Goal: Feedback & Contribution: Submit feedback/report problem

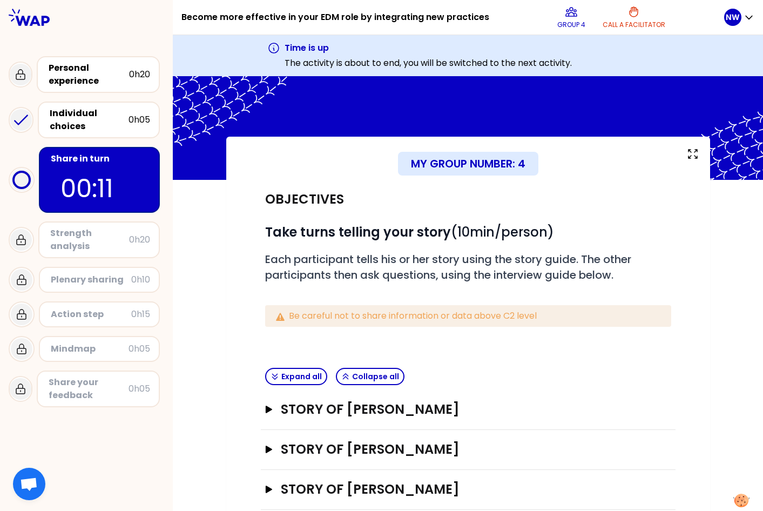
scroll to position [50, 0]
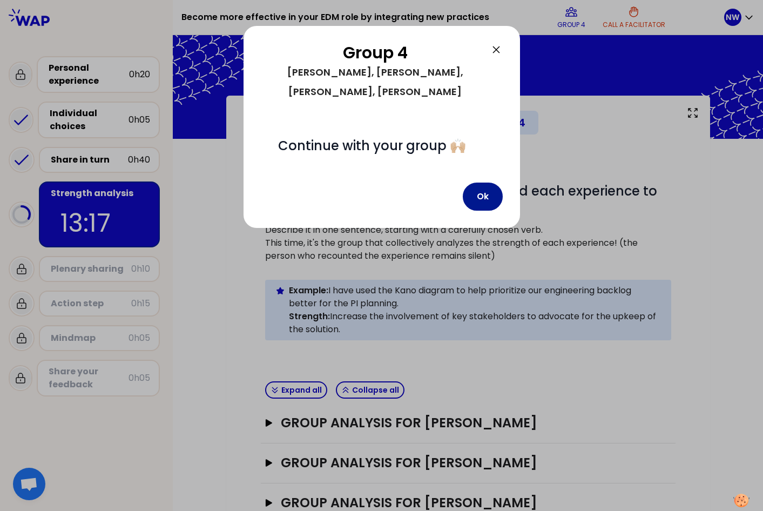
click at [478, 183] on button "Ok" at bounding box center [483, 197] width 40 height 28
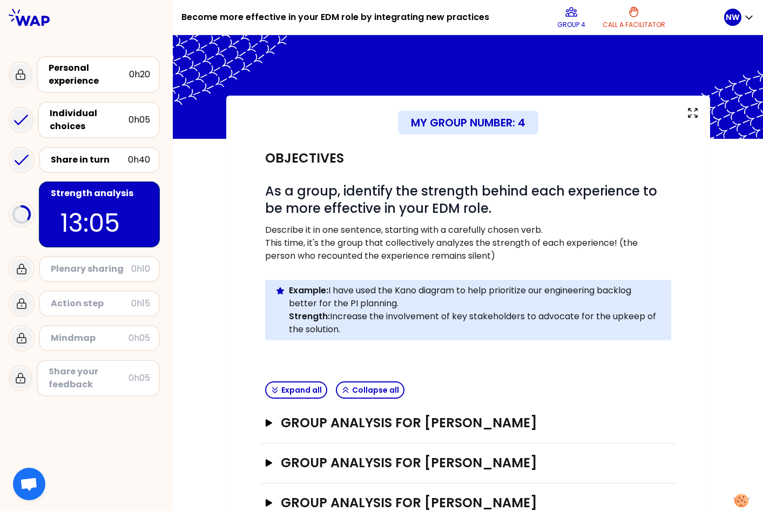
click at [130, 507] on div "Become more effective in your EDM role by integrating new practices Group 4 Cal…" at bounding box center [86, 255] width 173 height 511
click at [104, 229] on p "11:01" at bounding box center [99, 223] width 78 height 38
click at [114, 215] on p "10:58" at bounding box center [99, 223] width 78 height 38
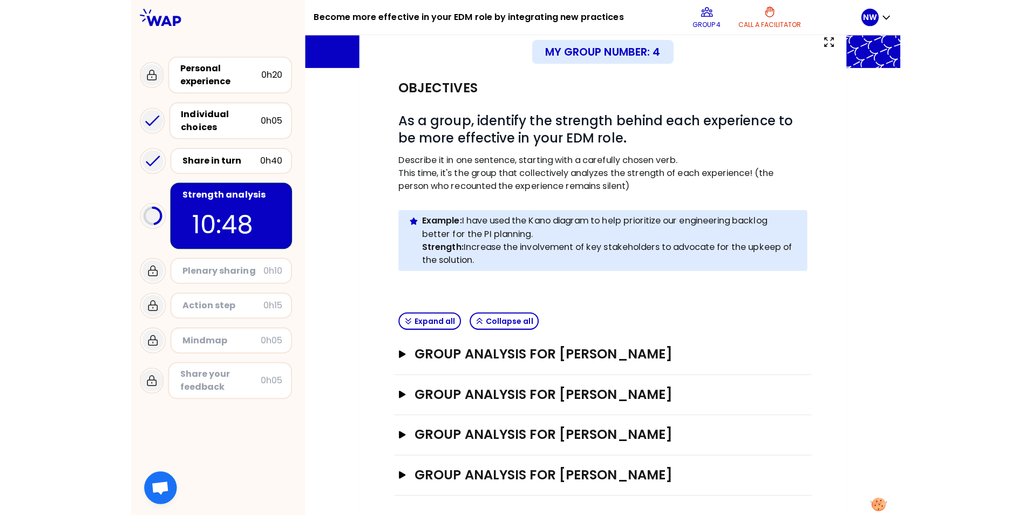
scroll to position [72, 0]
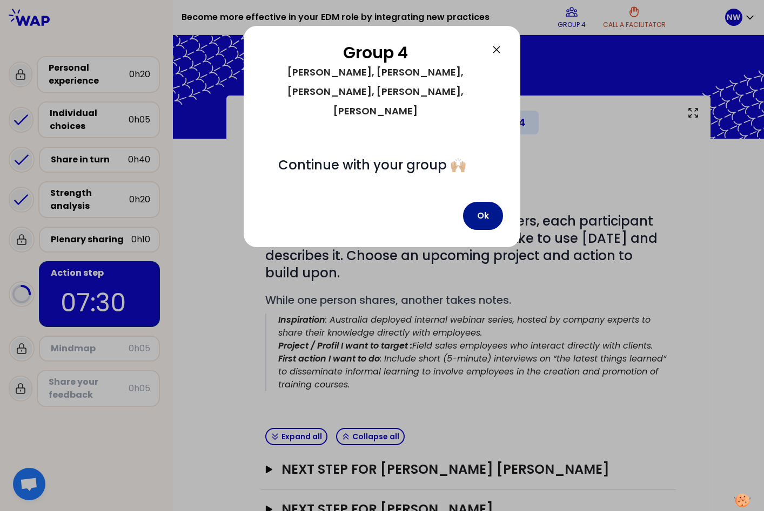
click at [490, 202] on button "Ok" at bounding box center [483, 216] width 40 height 28
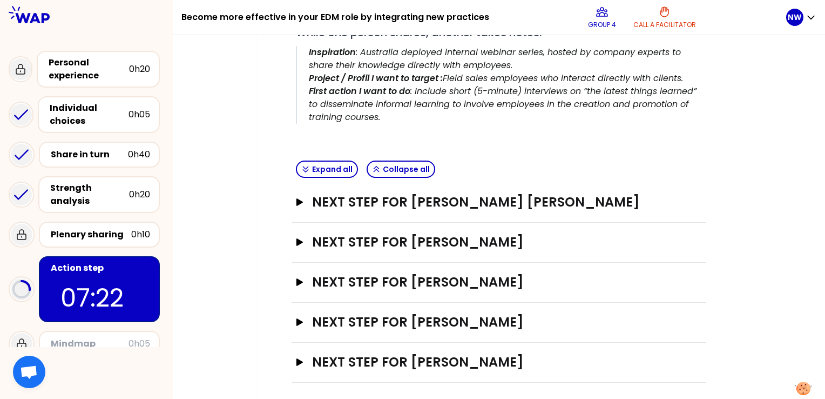
scroll to position [271, 0]
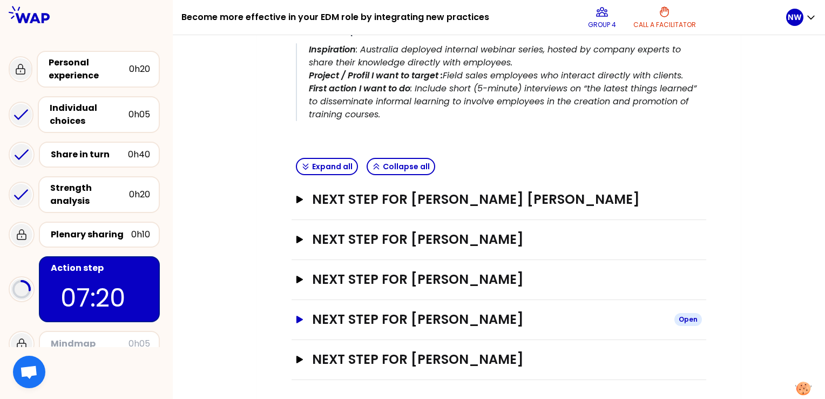
click at [300, 318] on icon "button" at bounding box center [299, 319] width 6 height 8
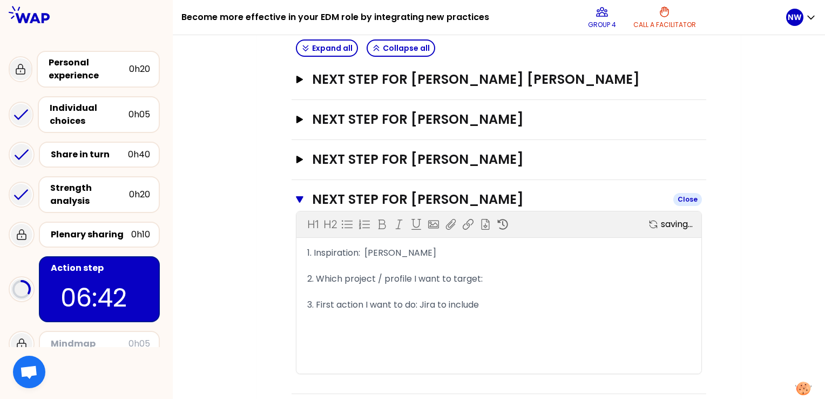
scroll to position [336, 0]
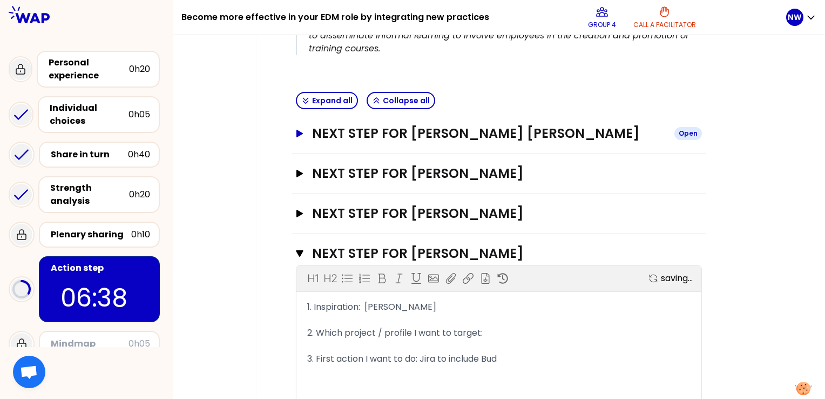
click at [477, 131] on h3 "Next step for [PERSON_NAME] [PERSON_NAME]" at bounding box center [489, 133] width 354 height 17
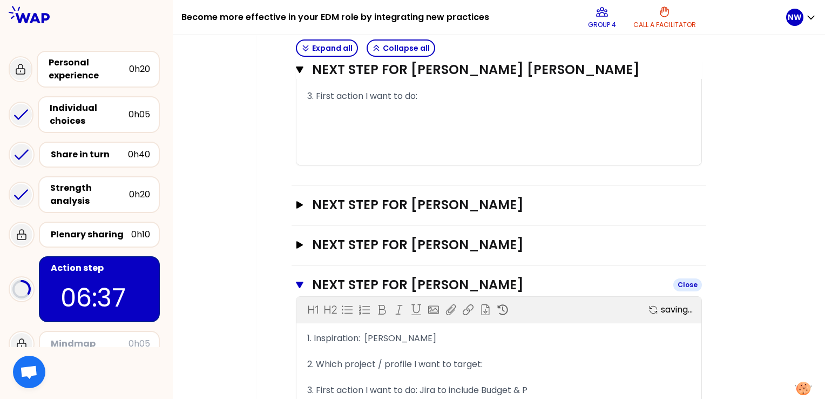
scroll to position [498, 0]
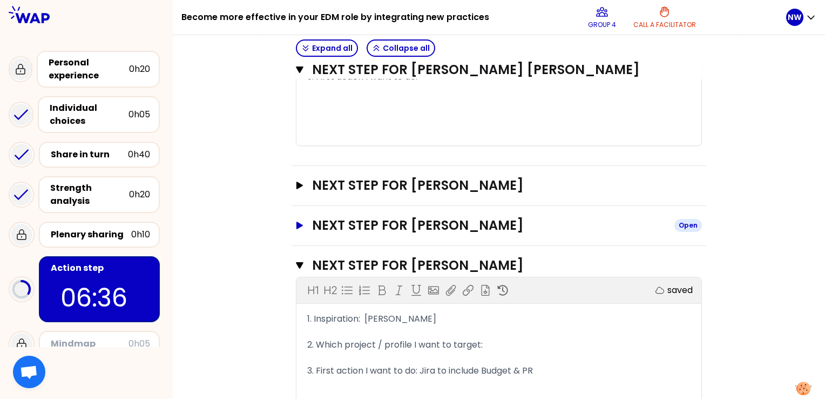
click at [403, 228] on h3 "Next step for [PERSON_NAME]" at bounding box center [489, 225] width 354 height 17
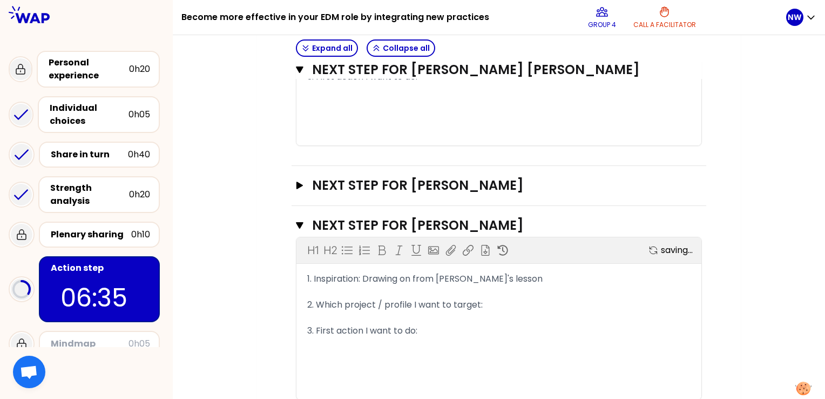
scroll to position [552, 0]
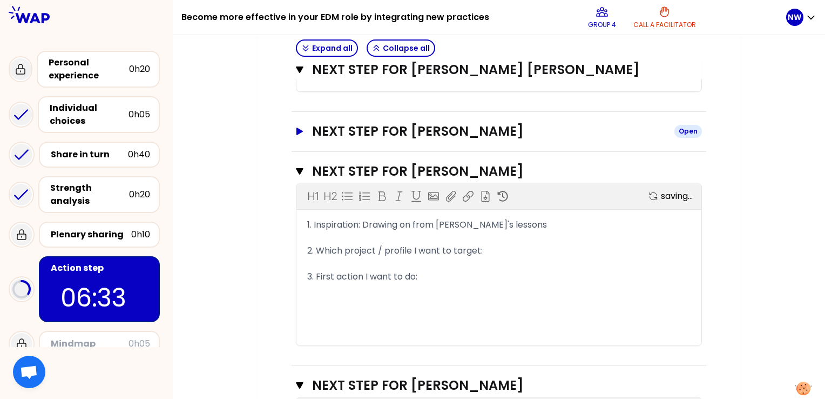
click at [353, 131] on h3 "Next step for [PERSON_NAME]" at bounding box center [489, 131] width 354 height 17
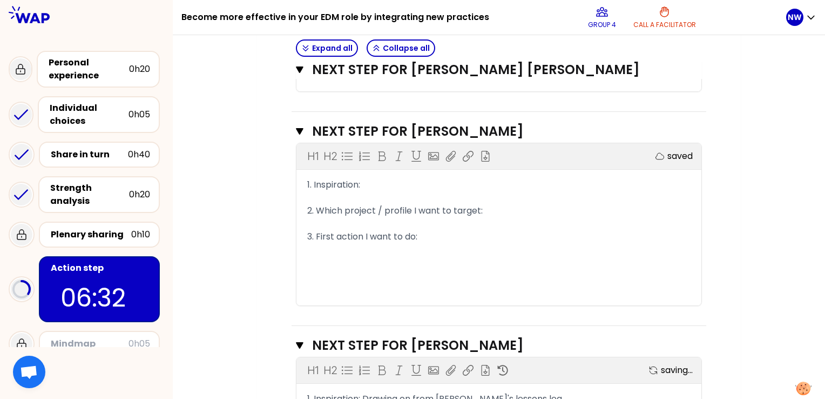
click at [379, 180] on div "1. Inspiration:" at bounding box center [498, 184] width 383 height 13
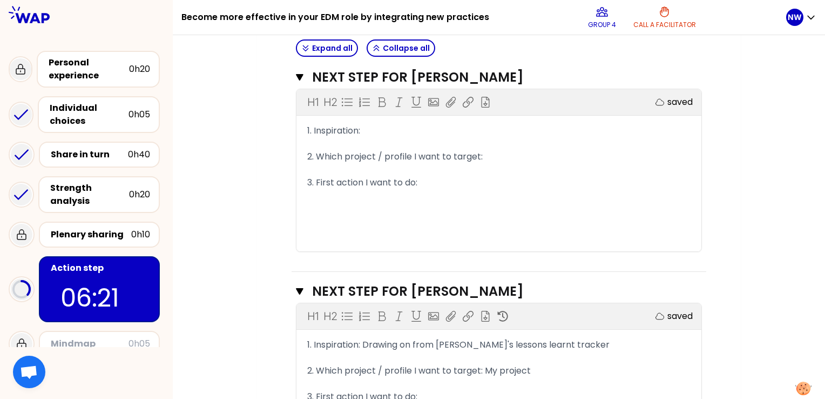
scroll to position [498, 0]
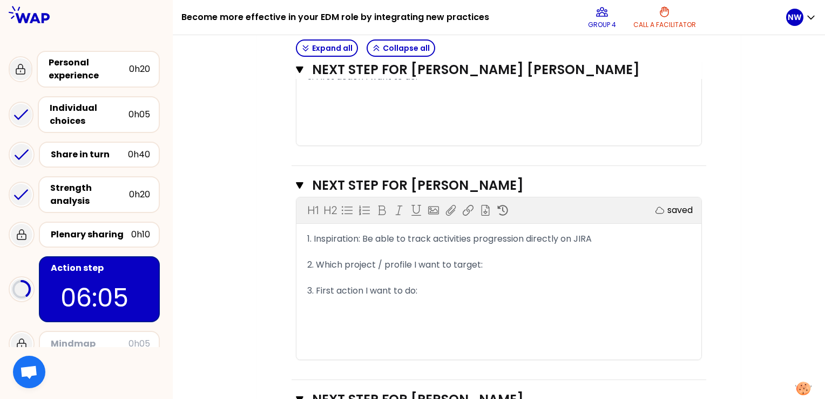
click at [406, 235] on span "1. Inspiration: Be able to track activities progression directly on JIRA" at bounding box center [449, 238] width 285 height 12
click at [652, 239] on div "1. Inspiration: Be able to plan and track activities progression directly on JI…" at bounding box center [498, 238] width 383 height 13
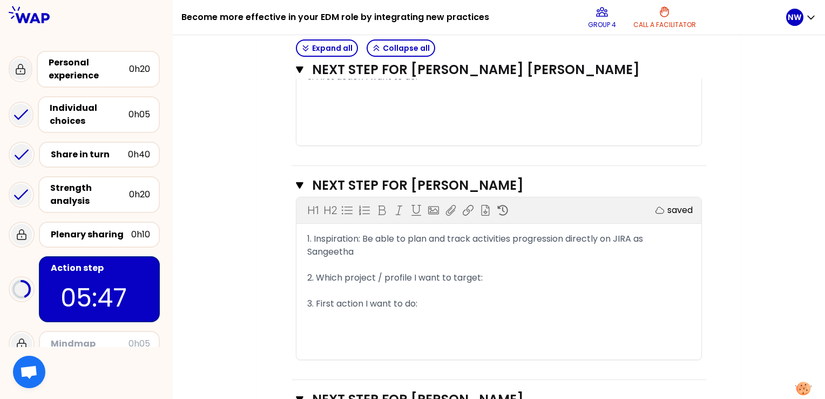
click at [497, 279] on div "2. Which project / profile I want to target:" at bounding box center [498, 277] width 383 height 13
click at [505, 278] on span "2. Which project / profile I want to target: 2 SW on tracks" at bounding box center [427, 277] width 241 height 12
click at [642, 275] on div "2. Which project / profile I want to target: 2 SW development on tracks" at bounding box center [498, 277] width 383 height 13
click at [462, 300] on div "3. First action I want to do:" at bounding box center [498, 303] width 383 height 13
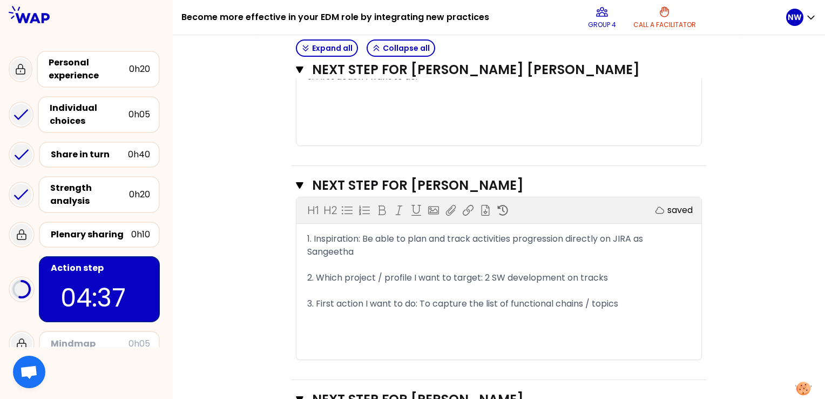
scroll to position [552, 0]
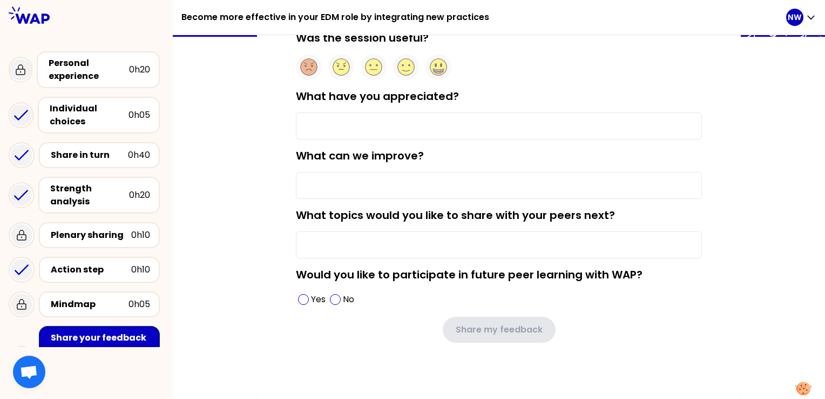
type input "To discuss common topic with my peer"
type input "To give possibility to anticipate the topic we will speak about (i was stuck wi…"
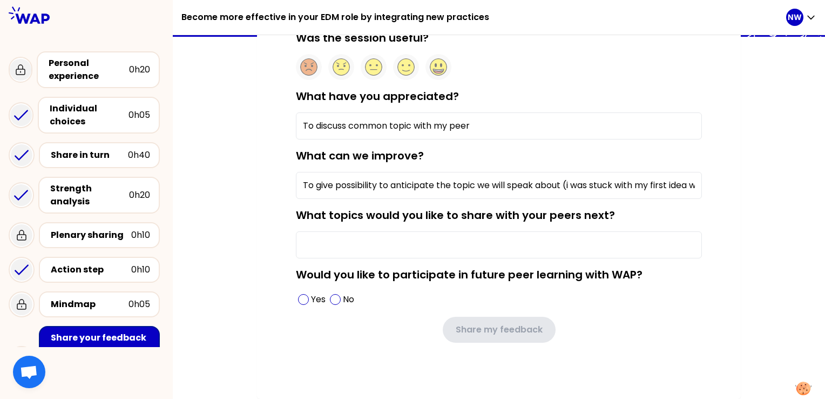
type input "Goog metrics, communication with top management"
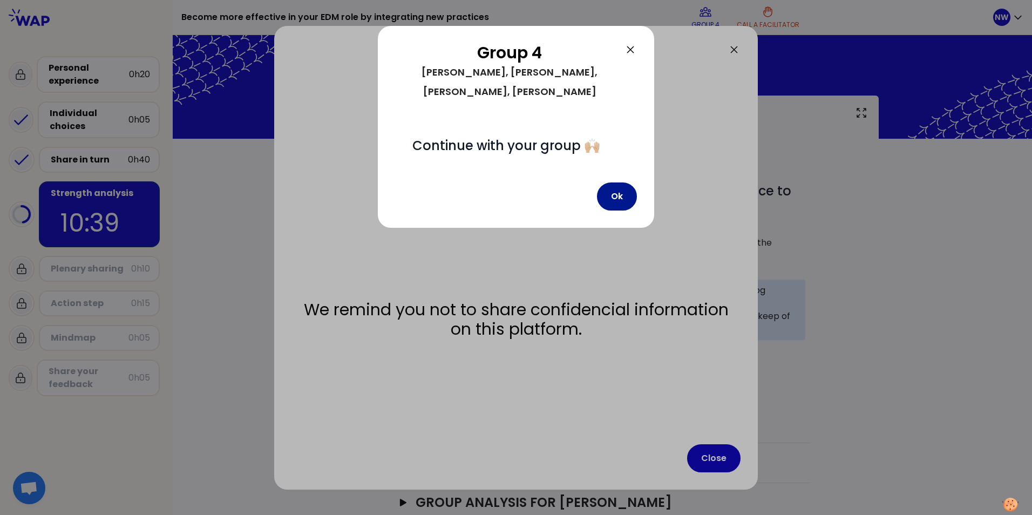
click at [611, 183] on button "Ok" at bounding box center [617, 197] width 40 height 28
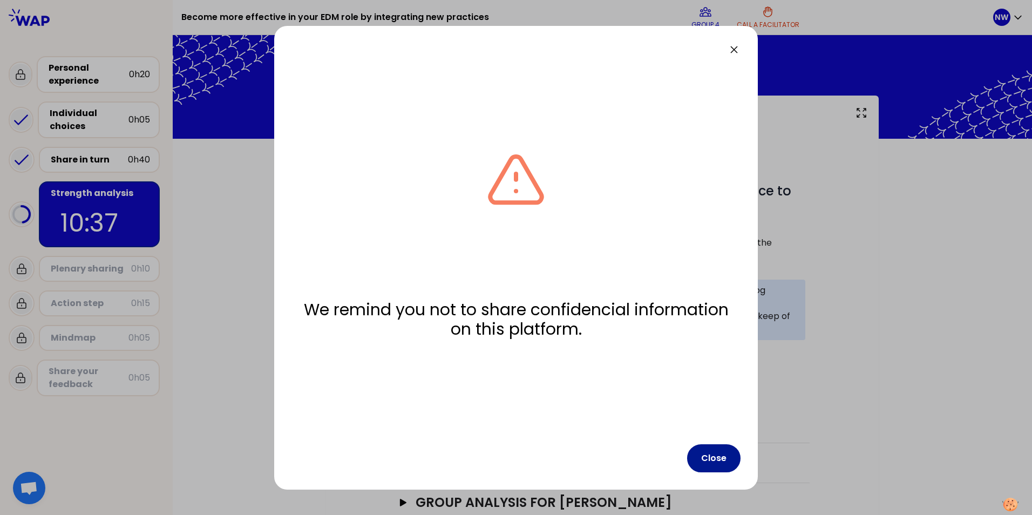
click at [724, 460] on button "Close" at bounding box center [713, 458] width 53 height 28
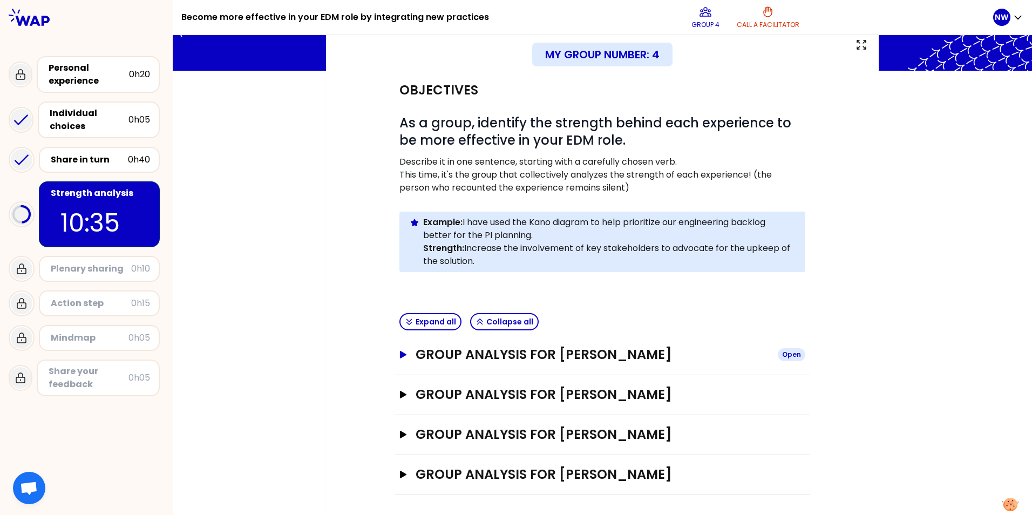
scroll to position [70, 0]
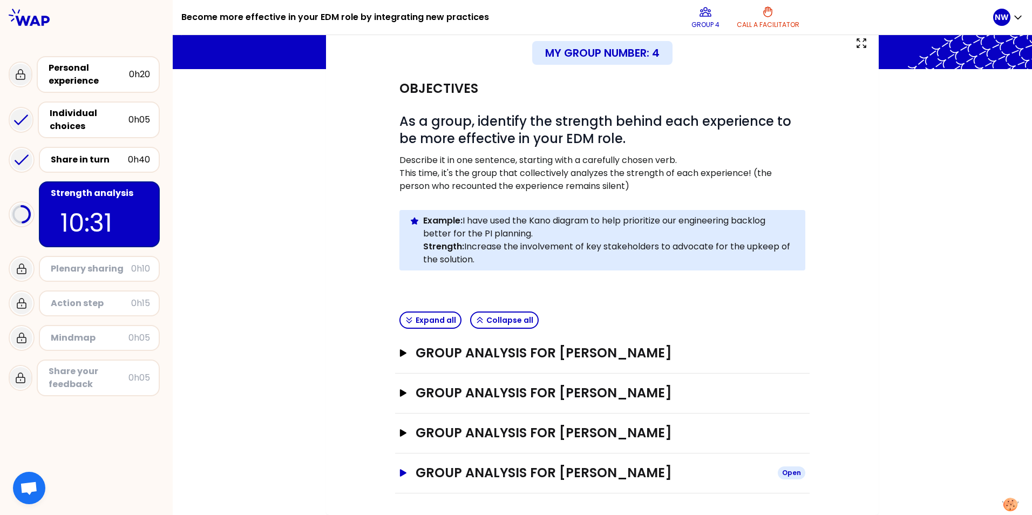
click at [399, 474] on icon "button" at bounding box center [403, 473] width 9 height 8
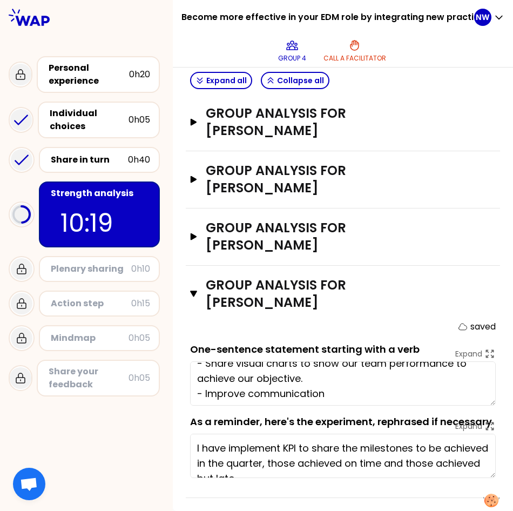
scroll to position [15, 0]
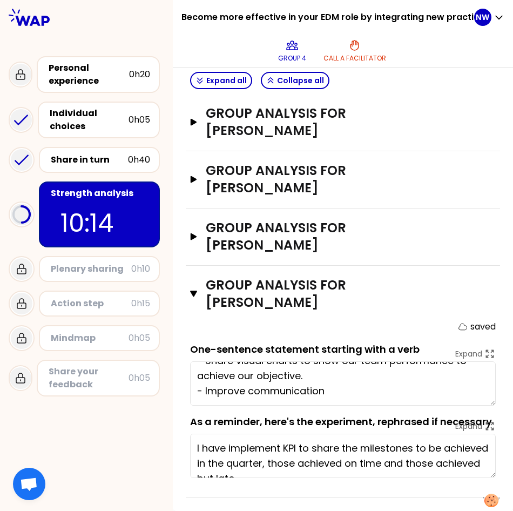
type textarea "- Share visual charts to show our team performance to achieve our objective. - …"
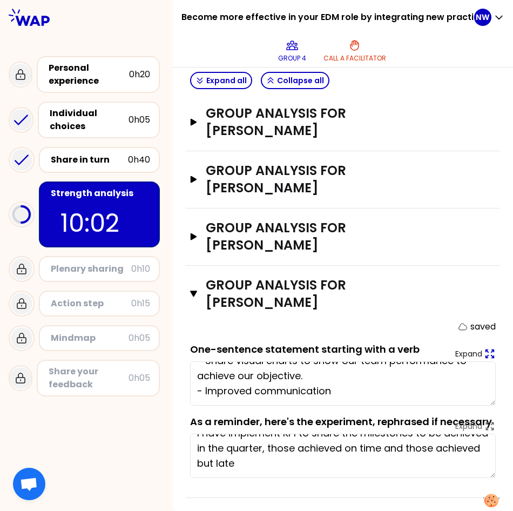
click at [484, 348] on icon at bounding box center [490, 354] width 12 height 12
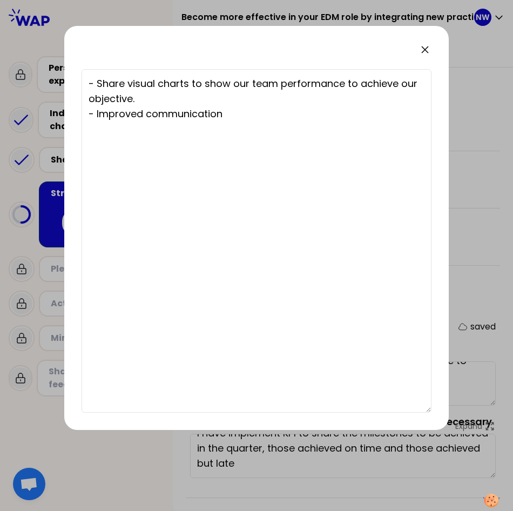
click at [422, 47] on icon at bounding box center [425, 49] width 13 height 13
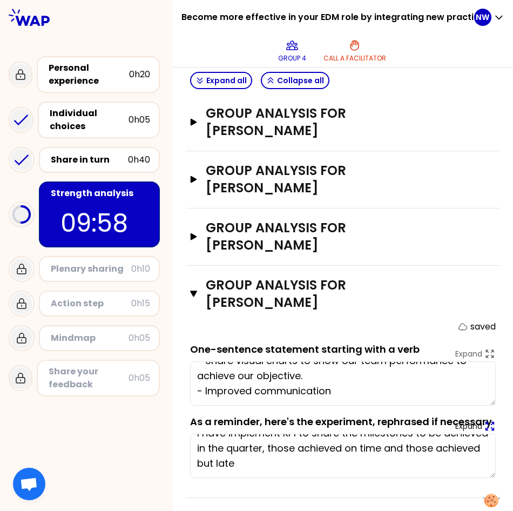
click at [484, 424] on icon at bounding box center [490, 426] width 12 height 12
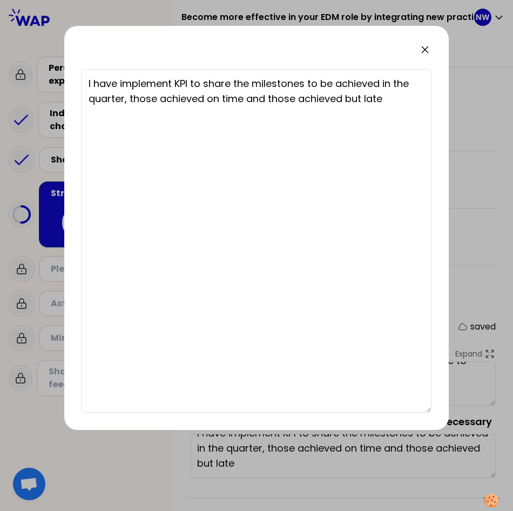
click at [426, 50] on icon at bounding box center [425, 49] width 6 height 6
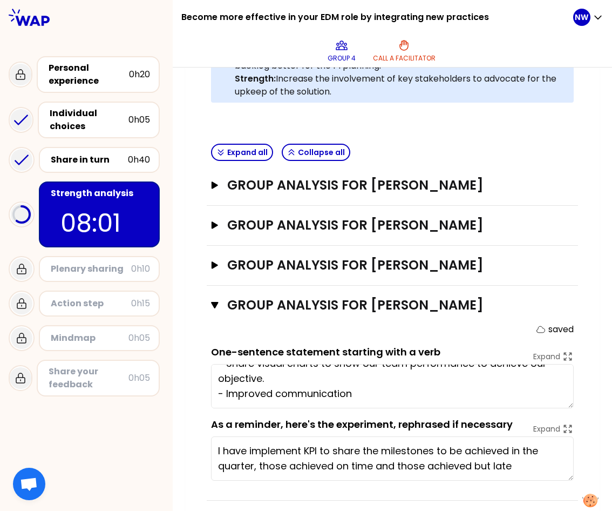
scroll to position [281, 0]
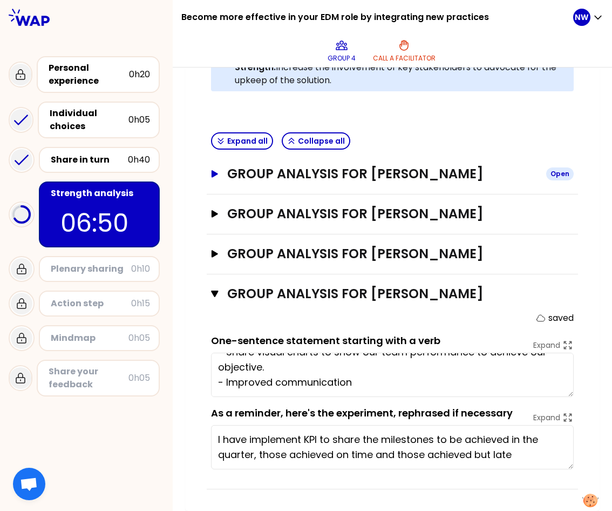
click at [212, 175] on icon "button" at bounding box center [215, 173] width 6 height 7
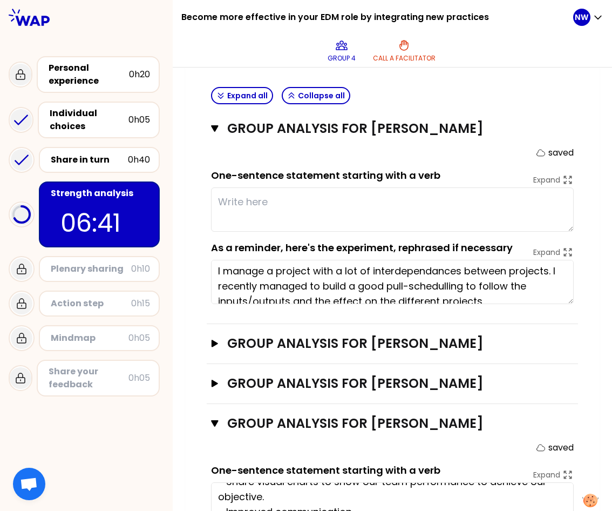
scroll to position [0, 0]
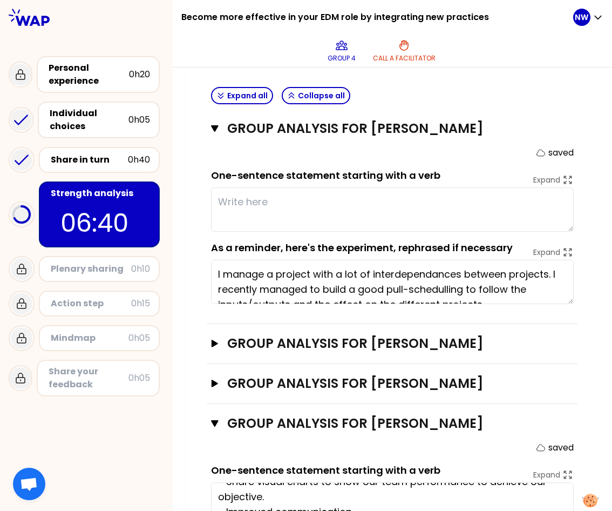
click at [448, 293] on textarea "I manage a project with a lot of interdependances between projects. I recently …" at bounding box center [392, 282] width 363 height 44
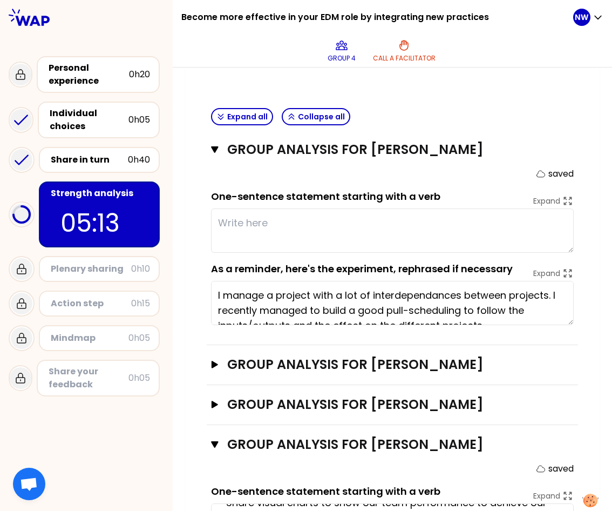
scroll to position [309, 0]
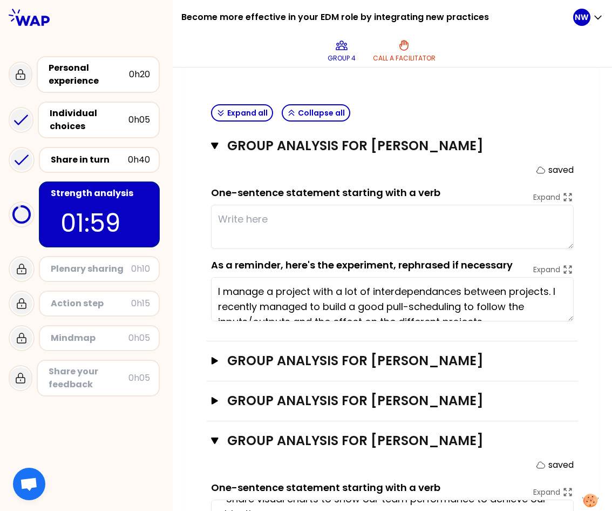
type textarea "I manage a project with a lot of interdependances between projects. I recently …"
click at [254, 215] on textarea at bounding box center [392, 227] width 363 height 44
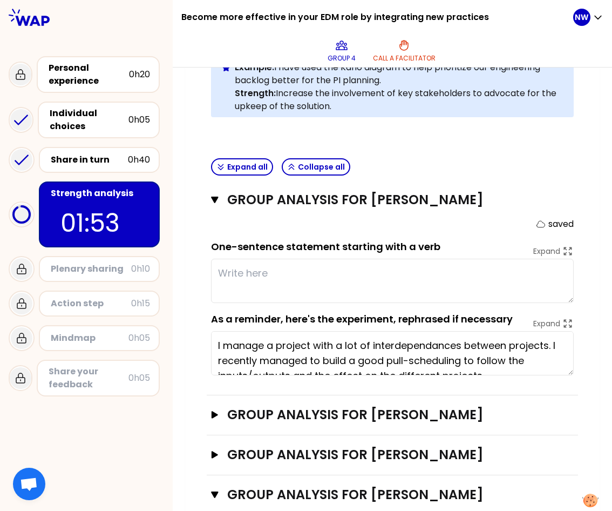
scroll to position [15, 0]
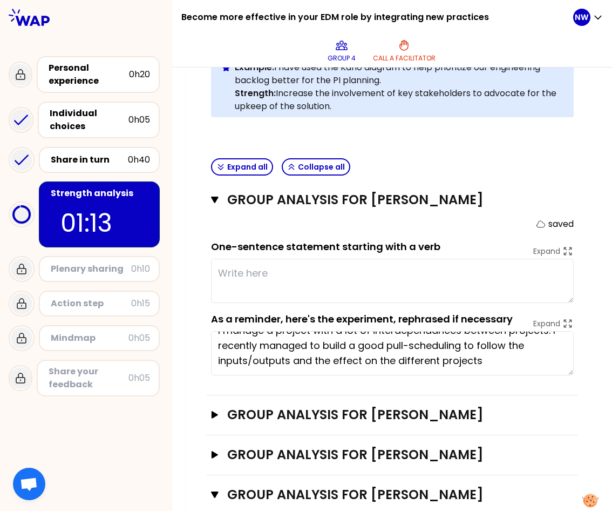
click at [244, 267] on textarea at bounding box center [392, 281] width 363 height 44
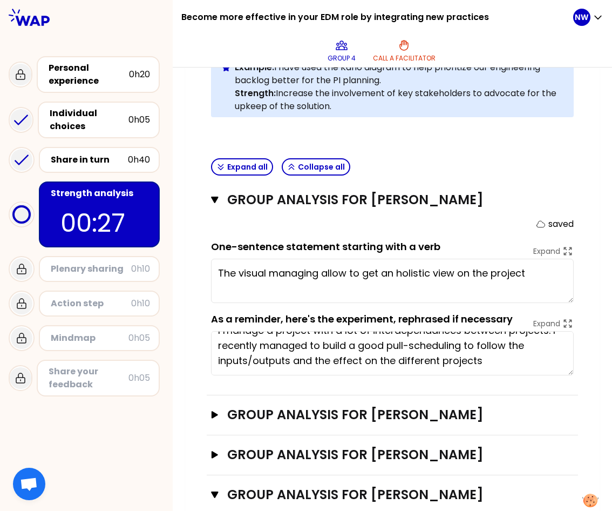
click at [320, 273] on textarea "The visual managing allow to get an holistic view on the project" at bounding box center [392, 281] width 363 height 44
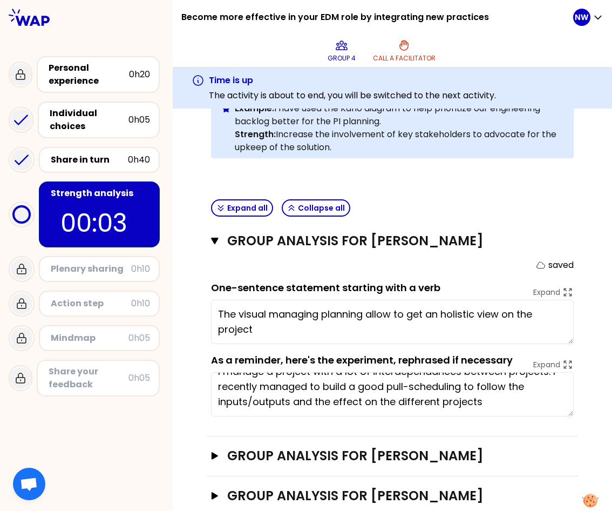
click at [214, 316] on textarea "The visual managing planning allow to get an holistic view on the project" at bounding box center [392, 322] width 363 height 44
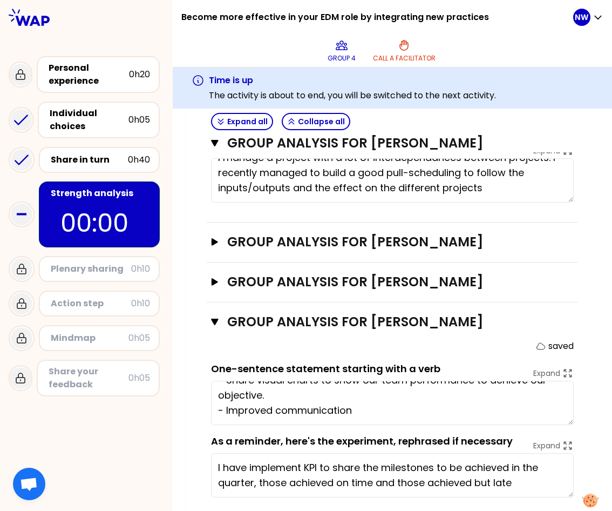
scroll to position [497, 0]
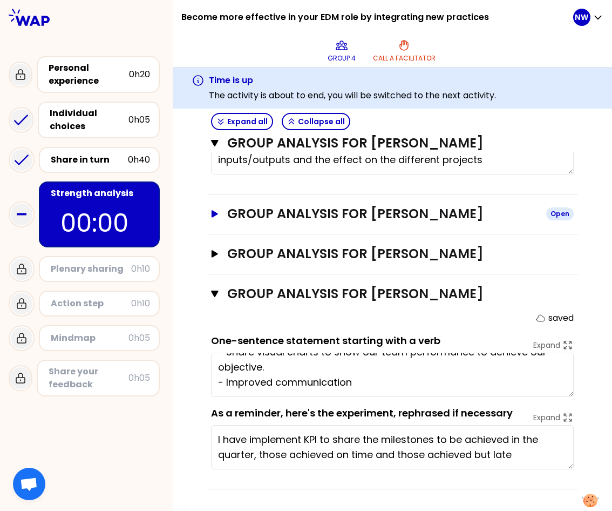
type textarea "Get an holistic view : The visual managing planning allow to get an holistic vi…"
click at [330, 207] on h3 "Group analysis for [PERSON_NAME]" at bounding box center [382, 213] width 311 height 17
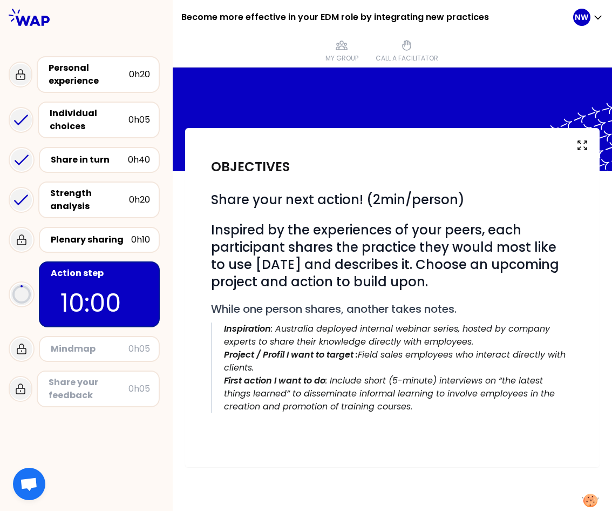
scroll to position [0, 0]
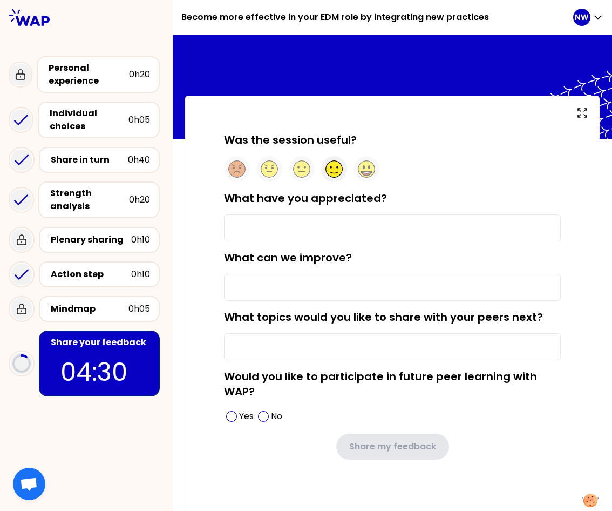
click at [333, 170] on circle at bounding box center [334, 169] width 17 height 17
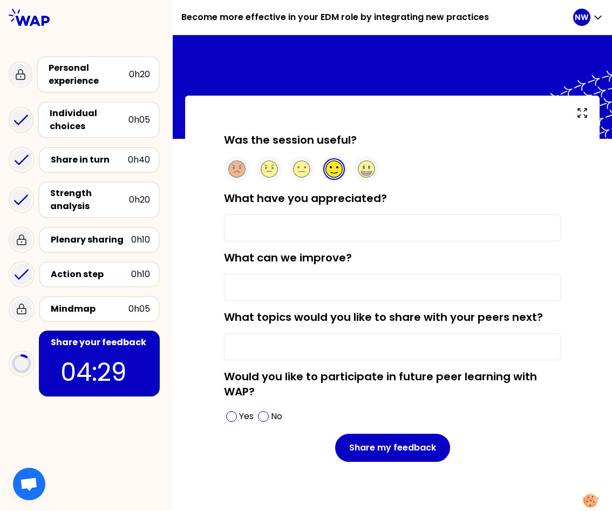
click at [246, 230] on input "What have you appreciated?" at bounding box center [392, 227] width 337 height 27
type input "To discuss common topic with my peer"
click at [321, 293] on input "What can we improve?" at bounding box center [392, 287] width 337 height 27
type input "M"
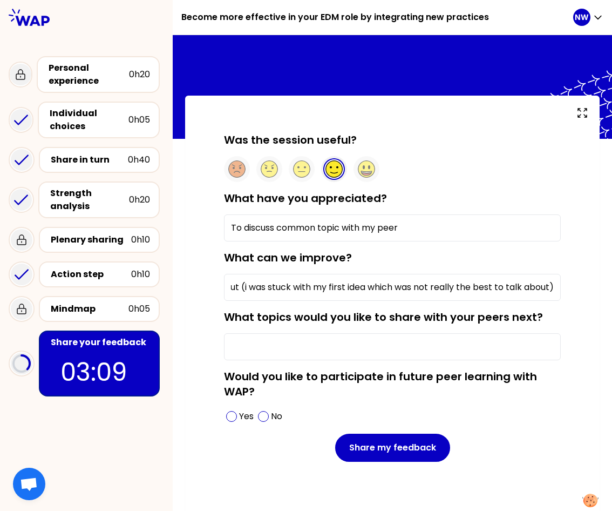
scroll to position [0, 255]
type input "To give possibility to anticipate the topic we will speak about (i was stuck wi…"
click at [379, 350] on input "What topics would you like to share with your peers next?" at bounding box center [392, 346] width 337 height 27
type input "A"
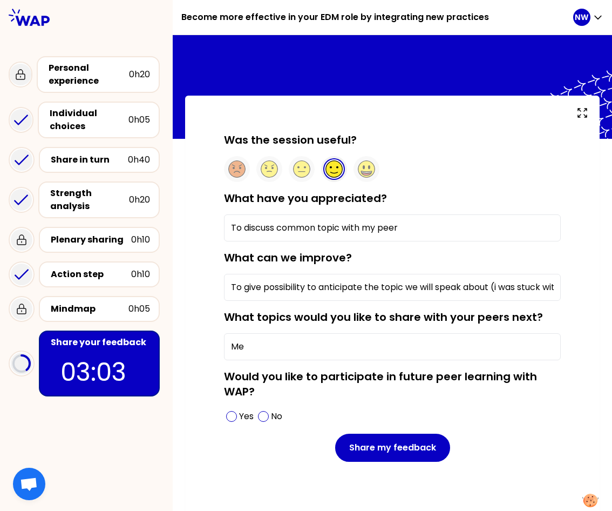
type input "M"
type input "Goog metrics, communication with top management"
click at [226, 417] on span at bounding box center [231, 416] width 11 height 11
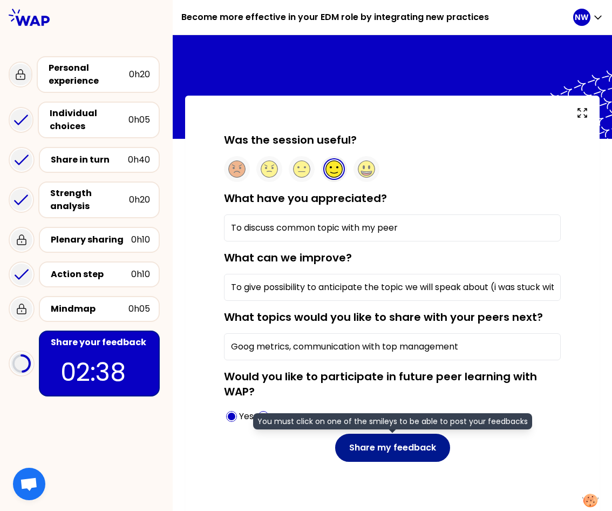
click at [397, 456] on button "Share my feedback" at bounding box center [392, 448] width 115 height 28
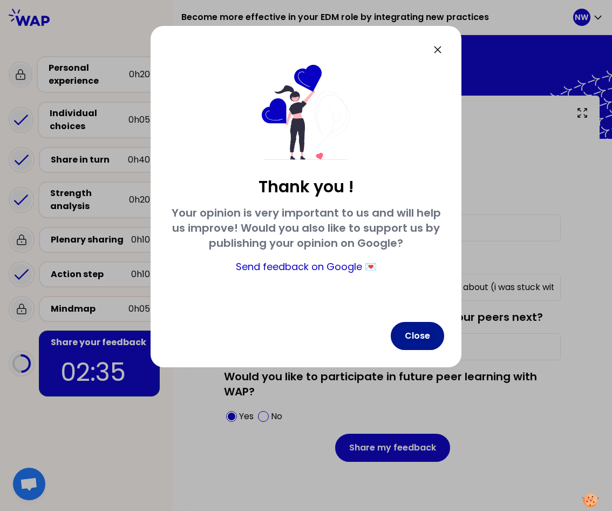
click at [427, 334] on button "Close" at bounding box center [417, 336] width 53 height 28
